Goal: Information Seeking & Learning: Learn about a topic

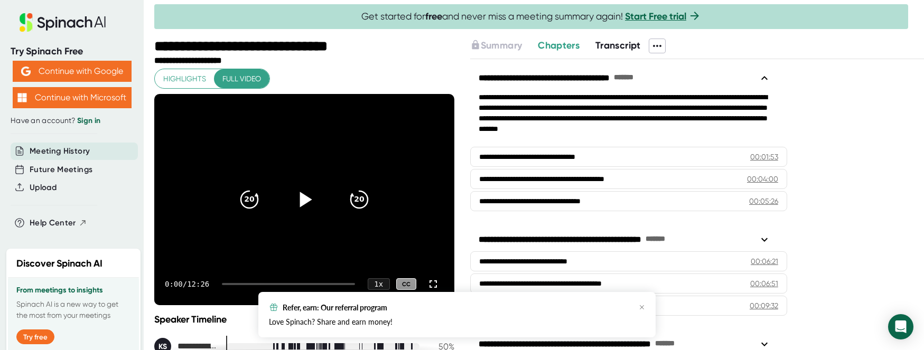
click at [299, 205] on icon at bounding box center [304, 199] width 26 height 26
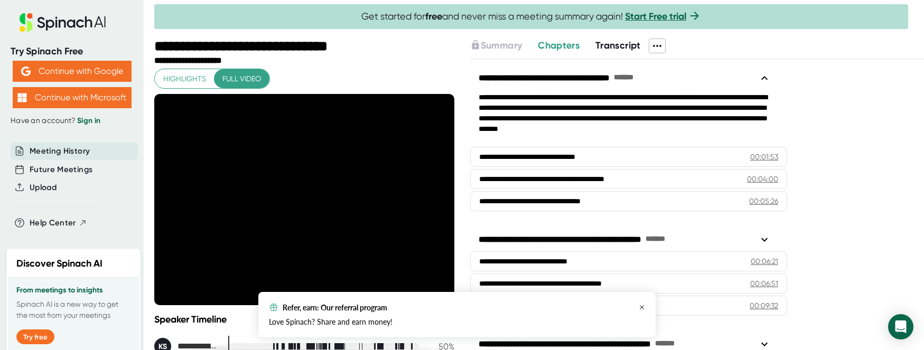
click at [642, 307] on icon "button" at bounding box center [642, 307] width 4 height 4
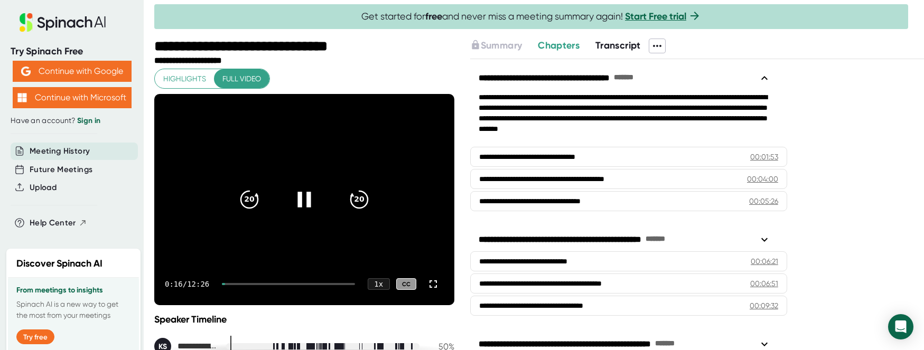
click at [301, 199] on icon at bounding box center [304, 199] width 26 height 26
click at [301, 199] on icon at bounding box center [305, 199] width 12 height 15
click at [245, 285] on div at bounding box center [288, 284] width 133 height 2
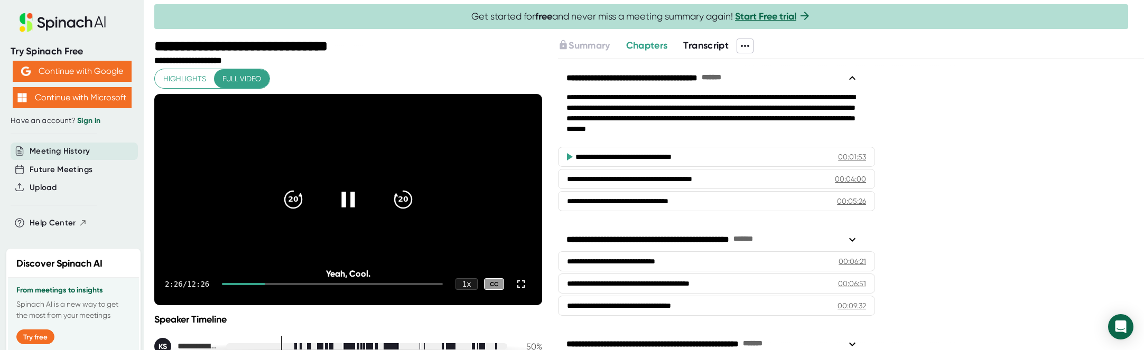
click at [304, 285] on div at bounding box center [332, 284] width 221 height 2
